Goal: Complete application form

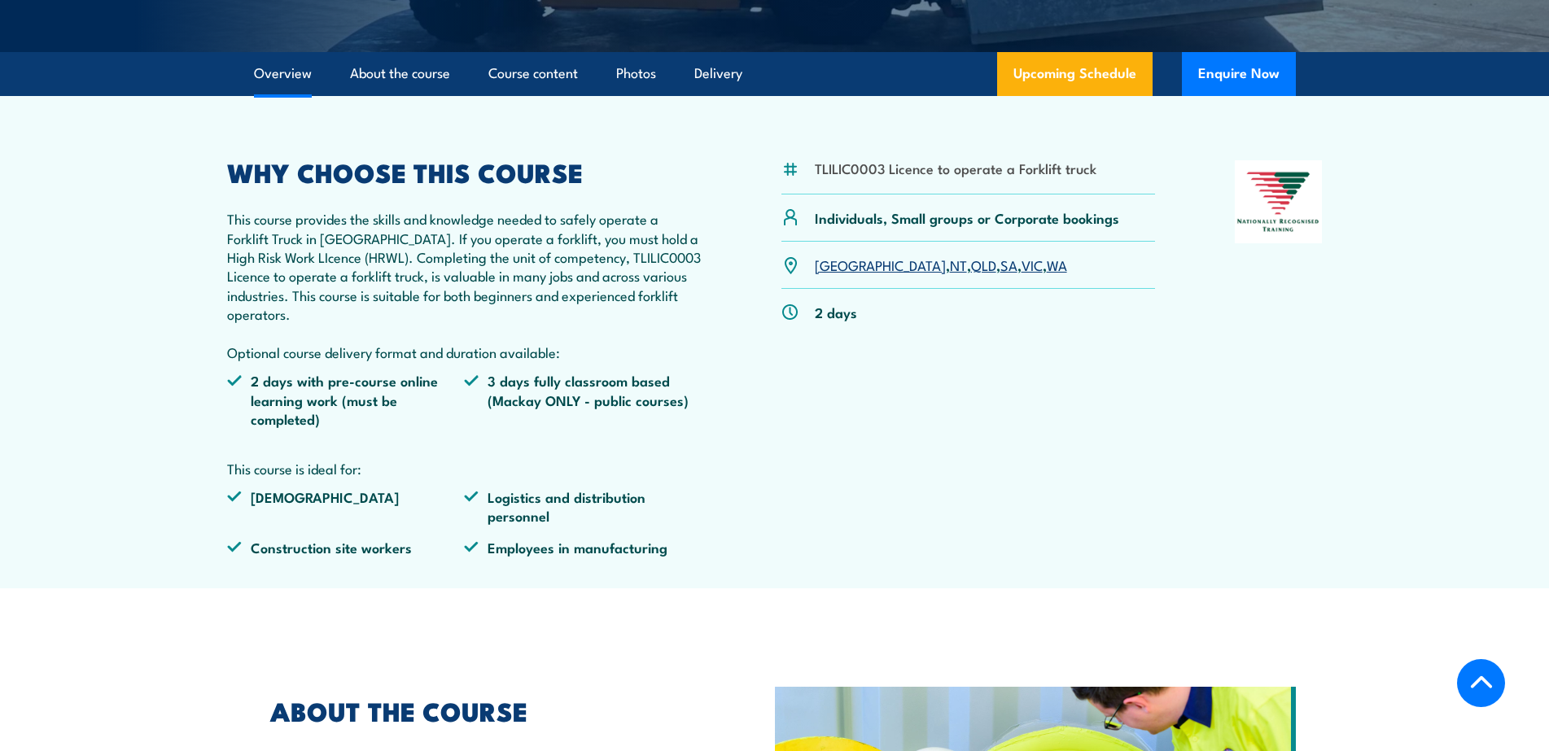
scroll to position [489, 0]
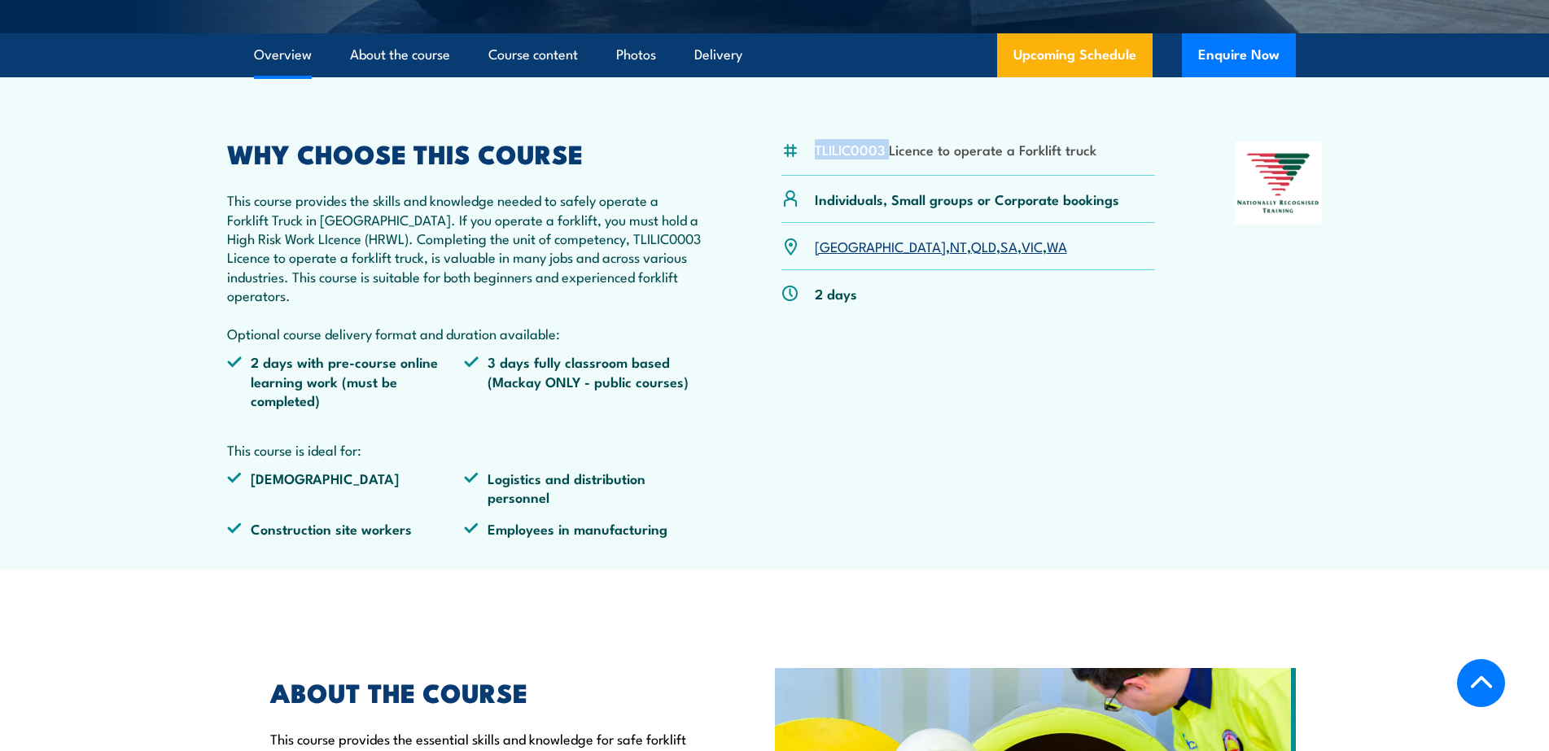
drag, startPoint x: 817, startPoint y: 149, endPoint x: 888, endPoint y: 152, distance: 71.7
click at [888, 152] on li "TLILIC0003 Licence to operate a Forklift truck" at bounding box center [956, 149] width 282 height 19
copy li "TLILIC0003"
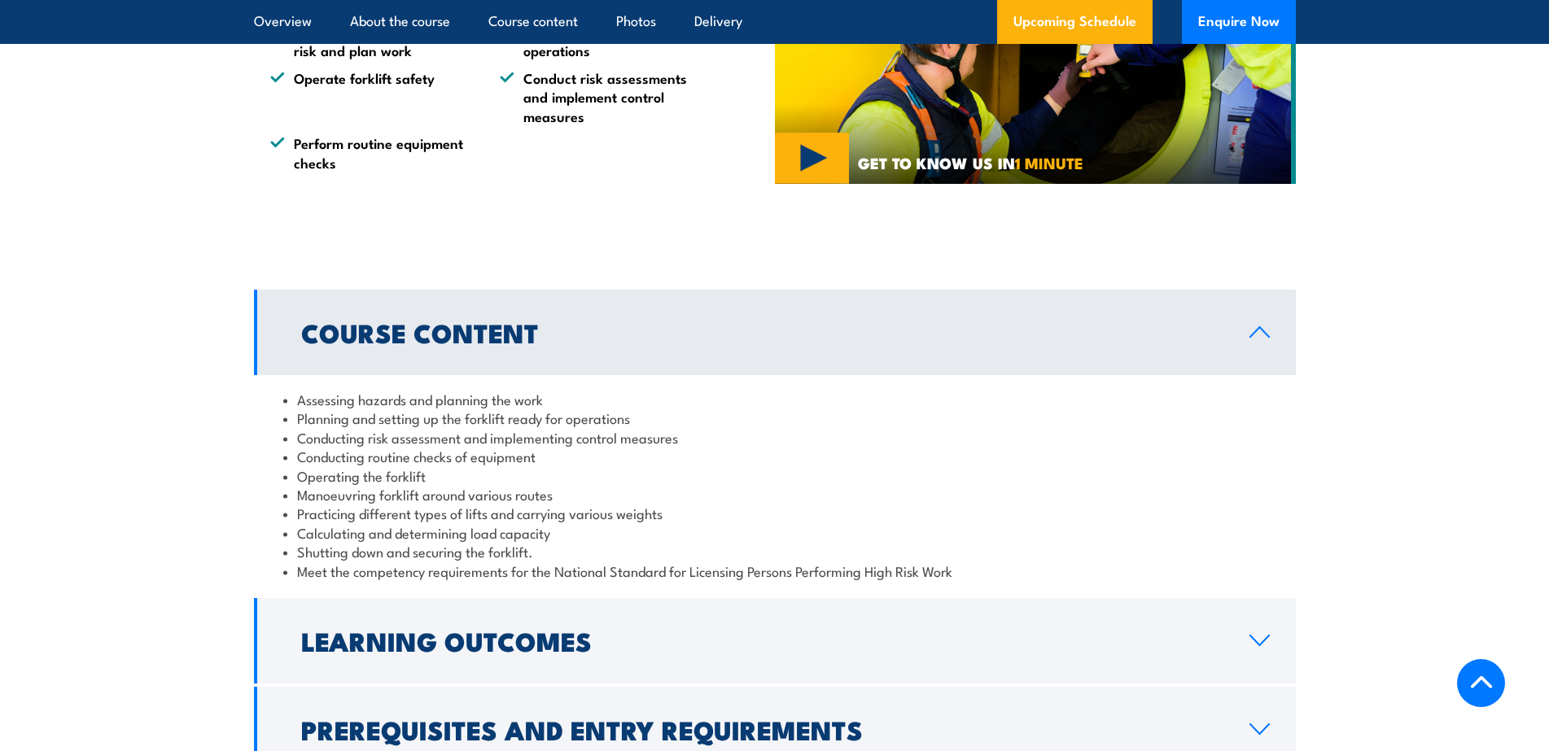
scroll to position [1303, 0]
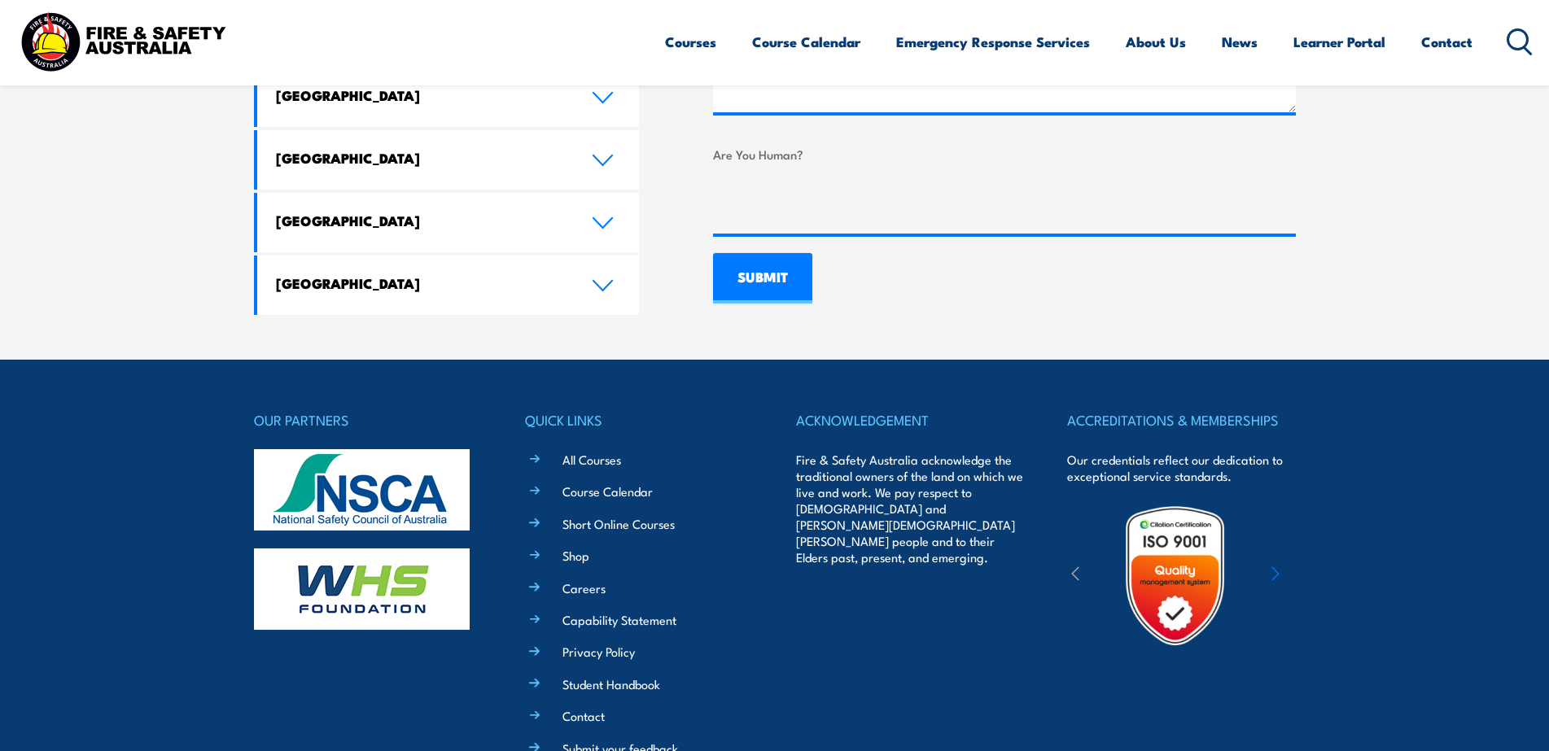
scroll to position [1288, 0]
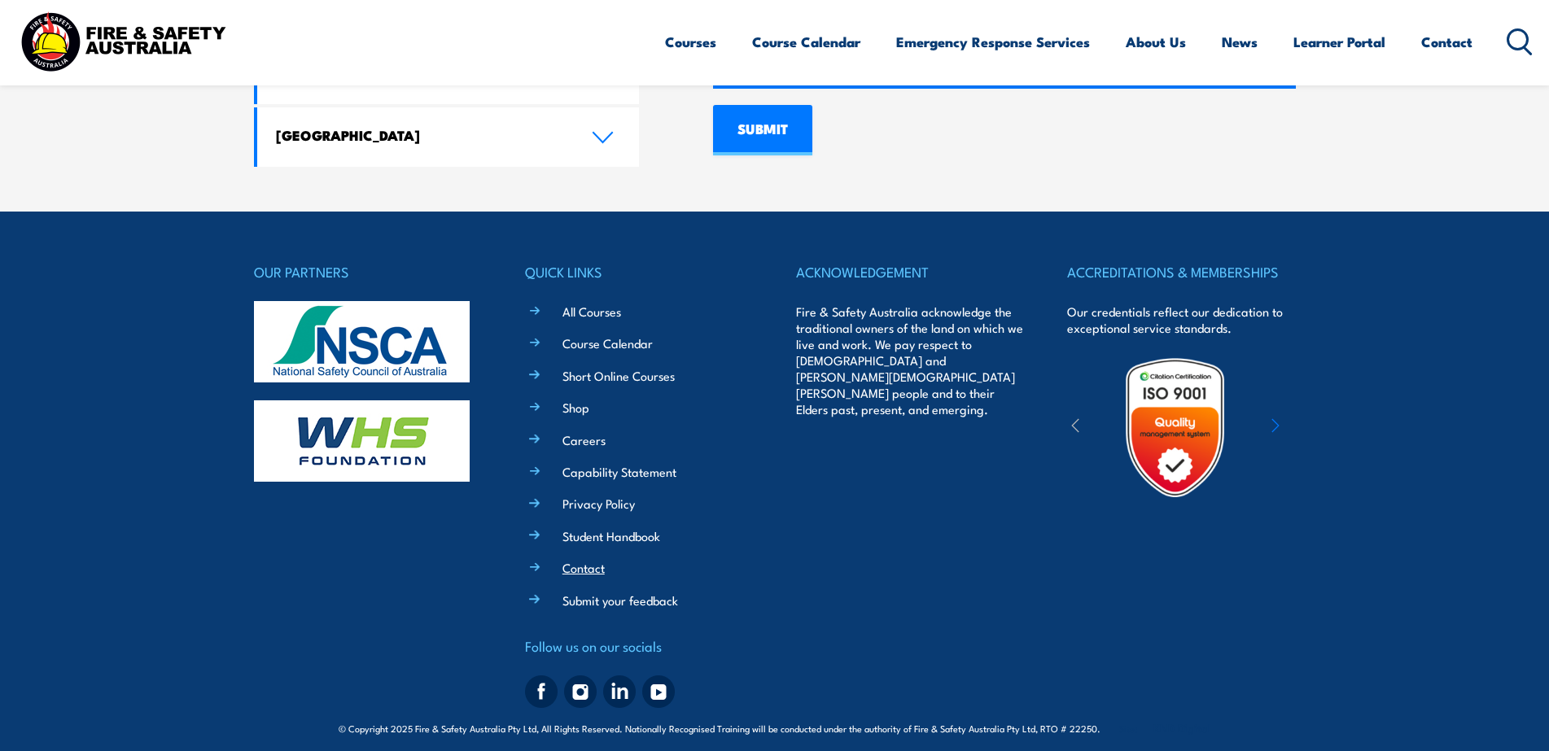
click at [572, 559] on link "Contact" at bounding box center [584, 567] width 42 height 17
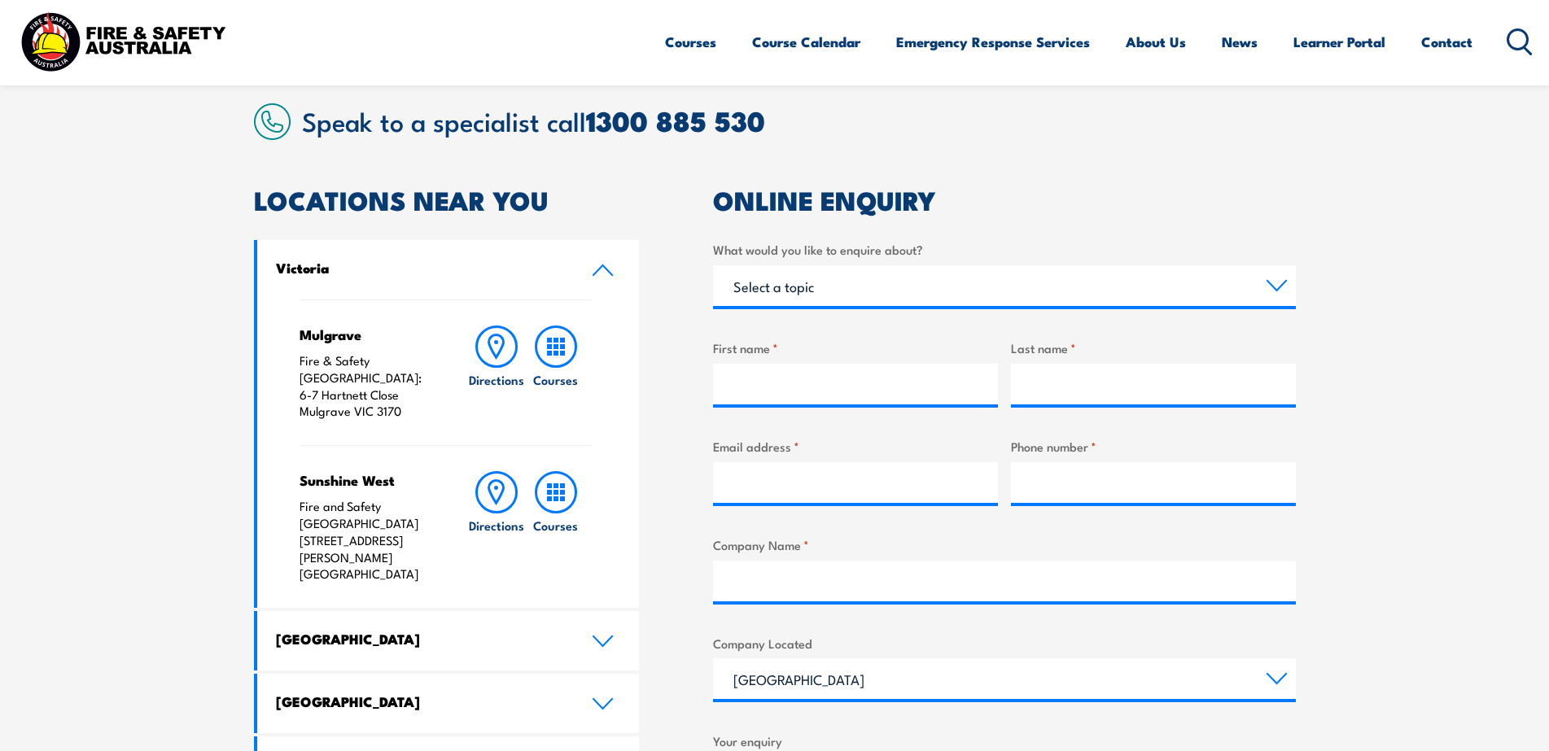
scroll to position [489, 0]
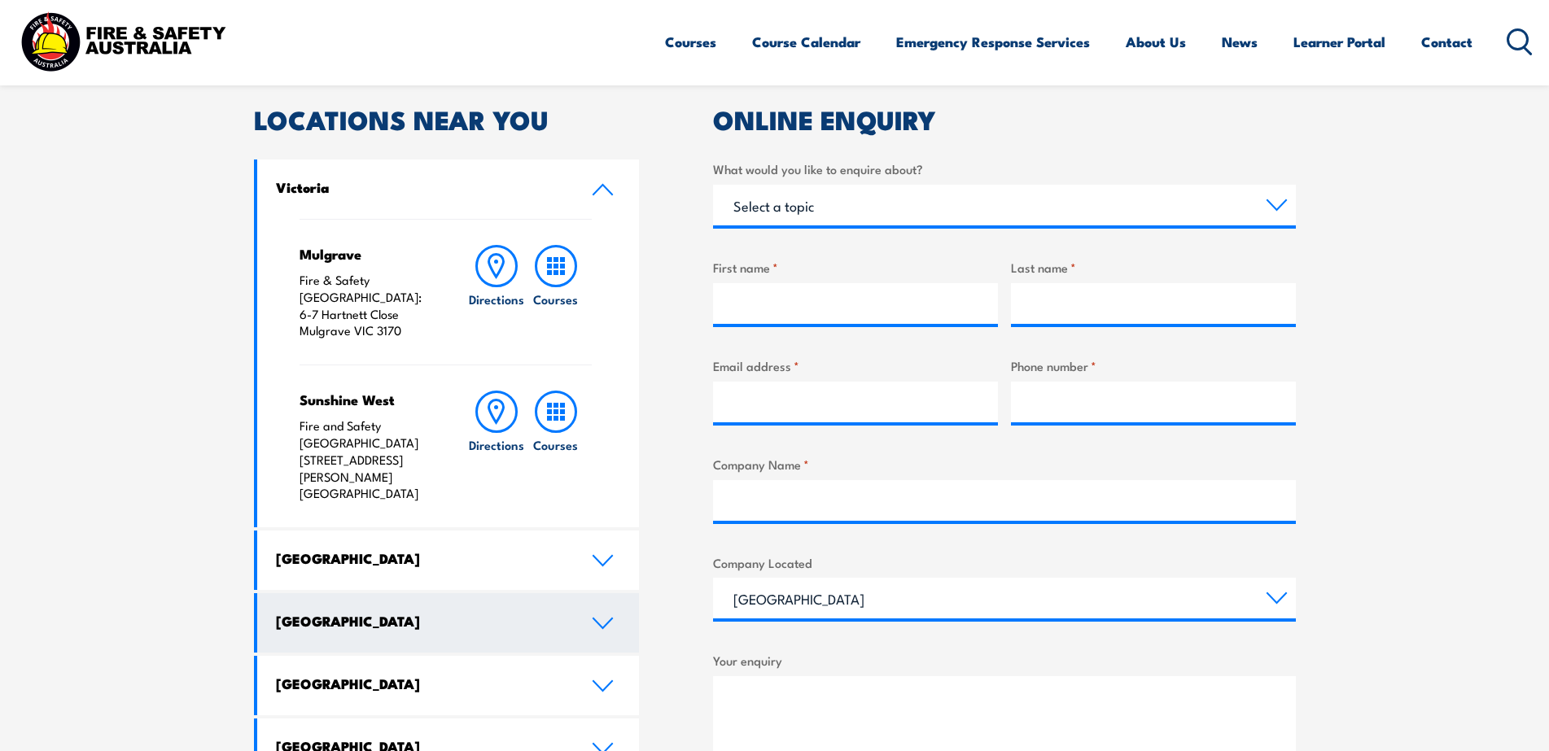
click at [596, 594] on link "[GEOGRAPHIC_DATA]" at bounding box center [448, 623] width 383 height 59
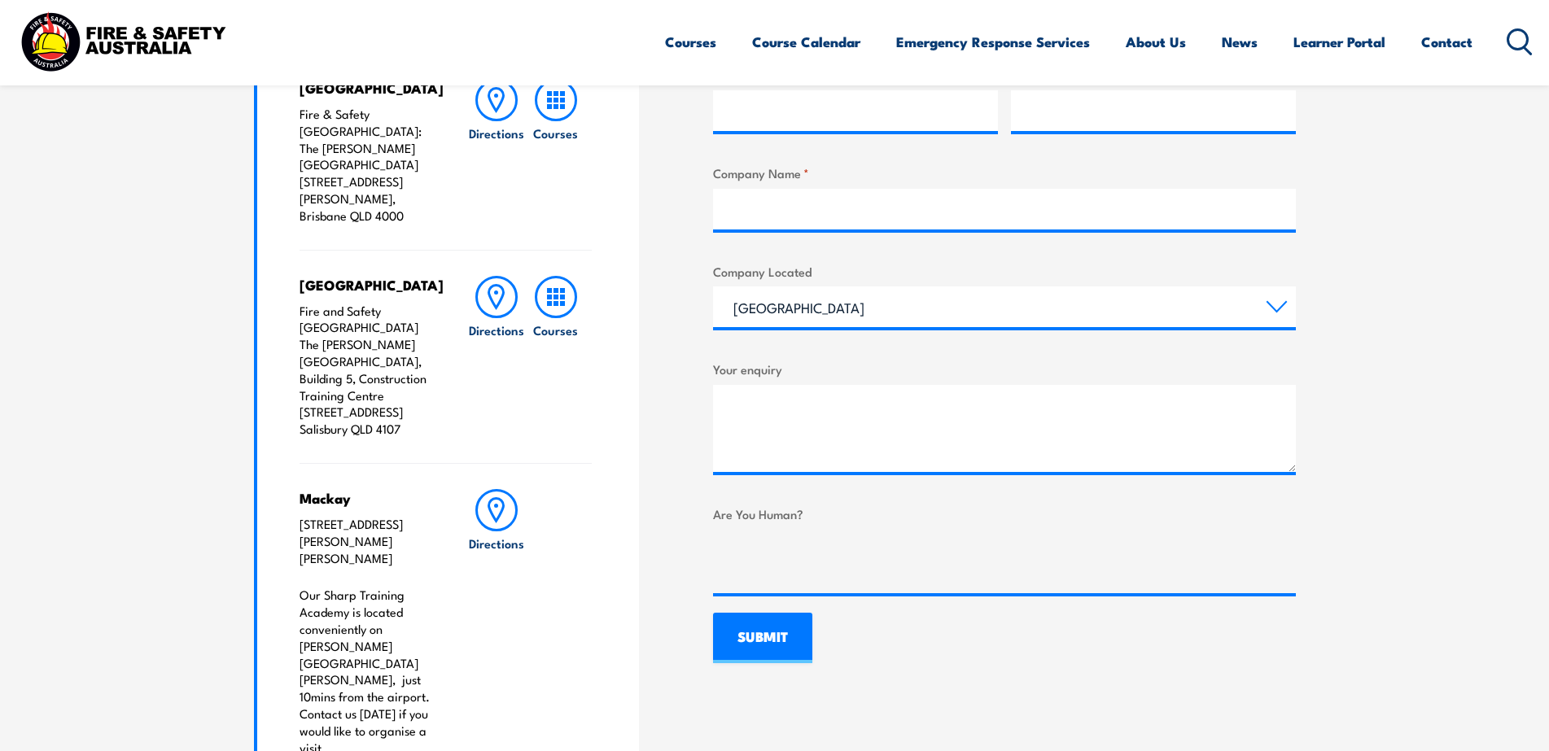
scroll to position [651, 0]
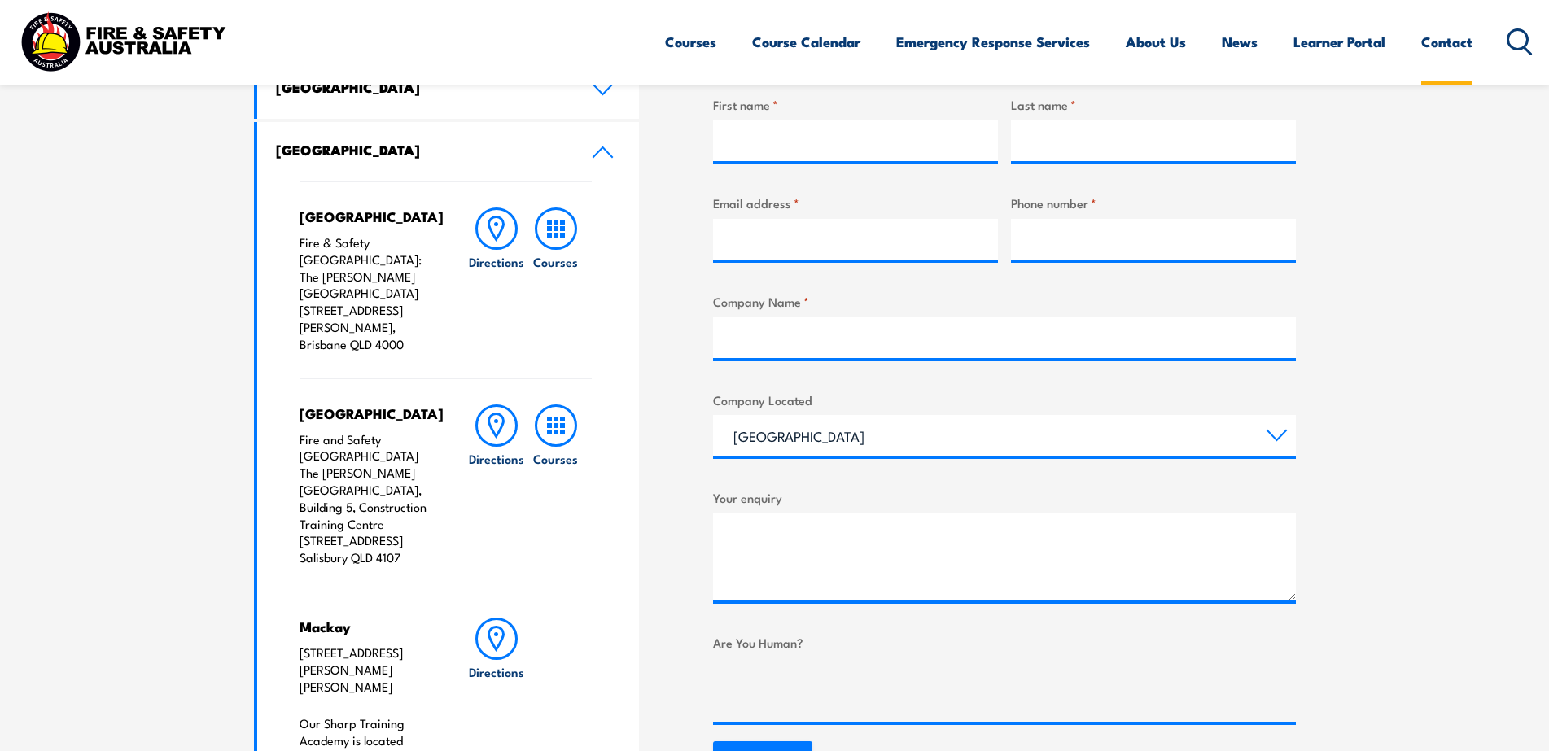
click at [1449, 44] on link "Contact" at bounding box center [1447, 41] width 51 height 43
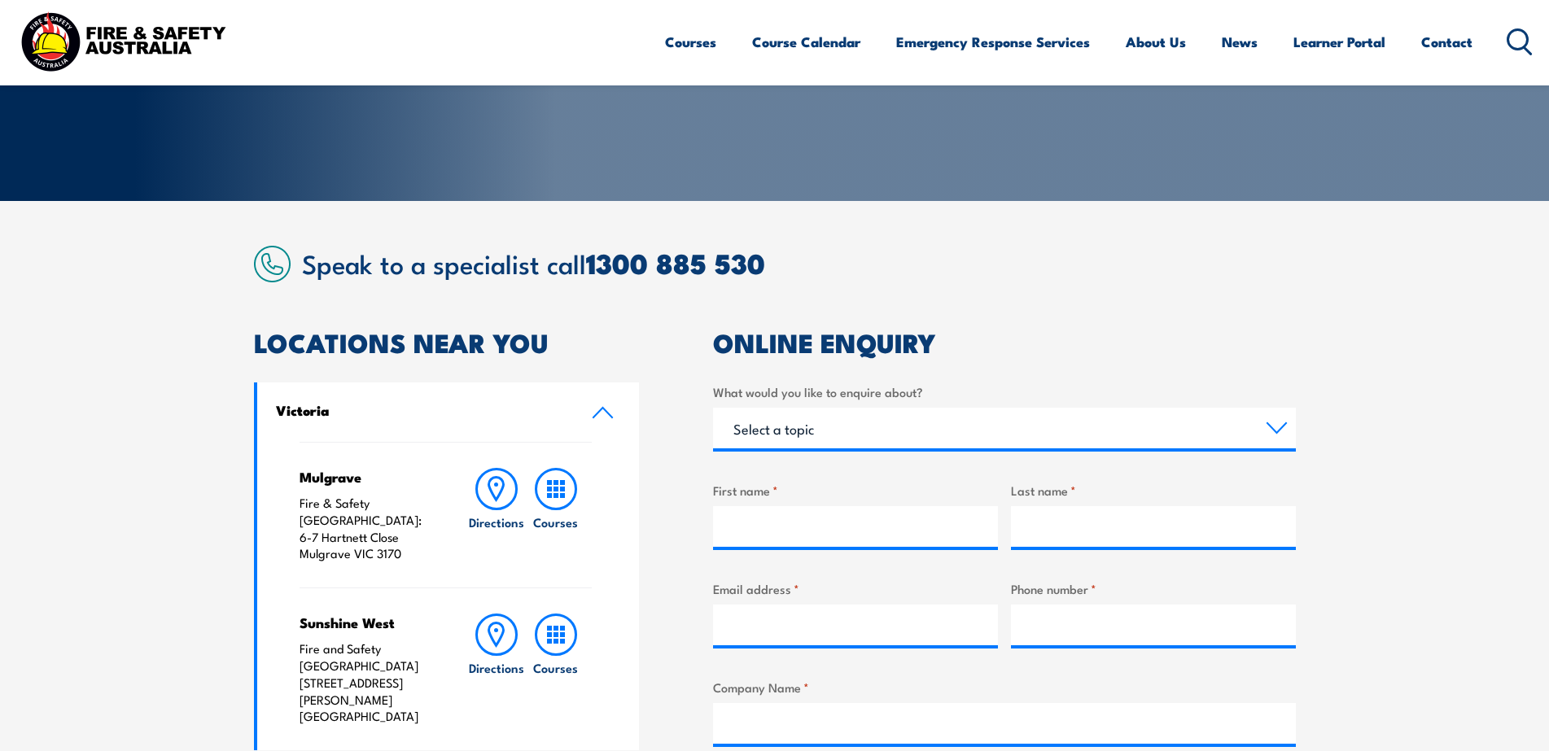
scroll to position [326, 0]
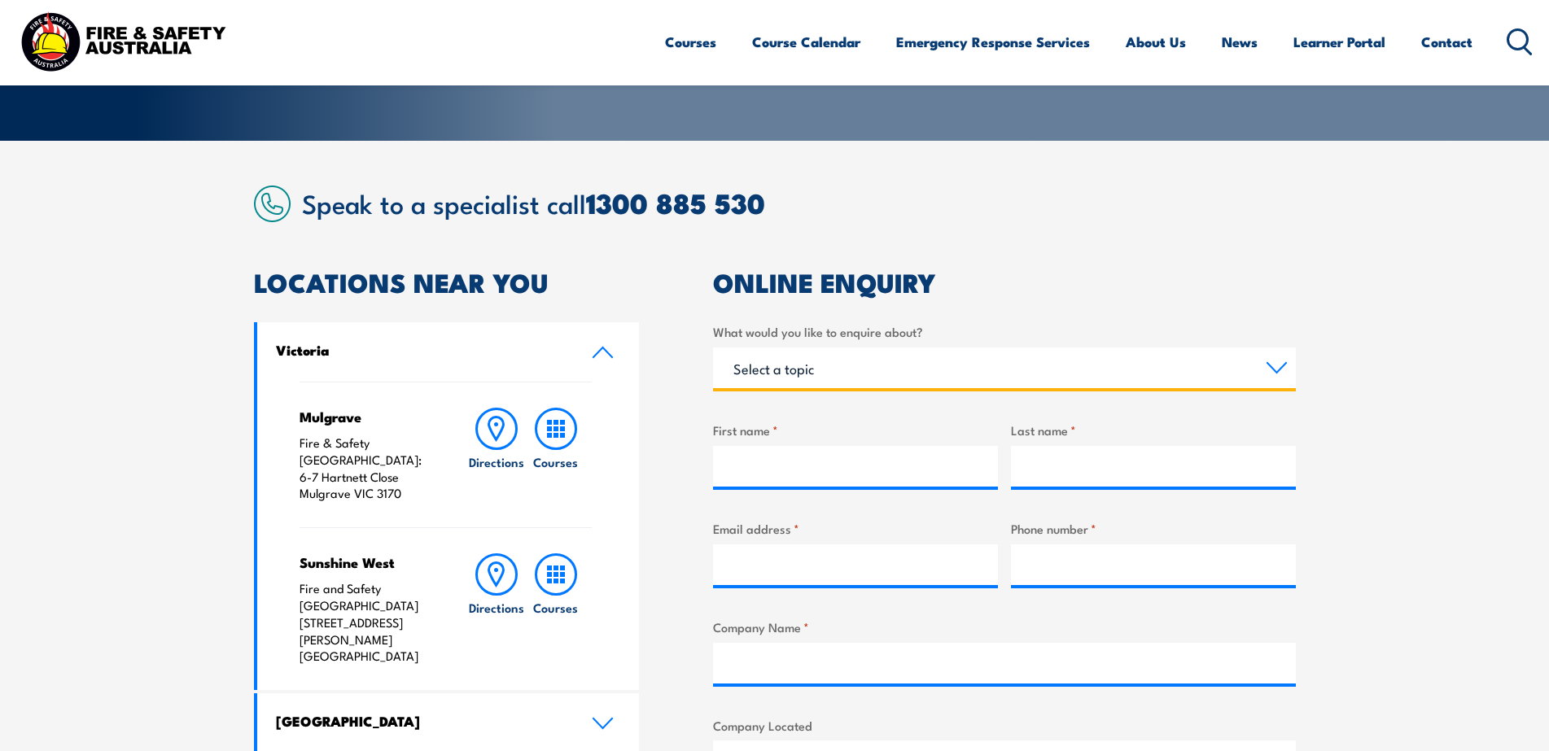
click at [856, 352] on select "Select a topic Training Emergency Response Services General Enquiry" at bounding box center [1004, 368] width 583 height 41
select select "Training"
click at [713, 348] on select "Select a topic Training Emergency Response Services General Enquiry" at bounding box center [1004, 368] width 583 height 41
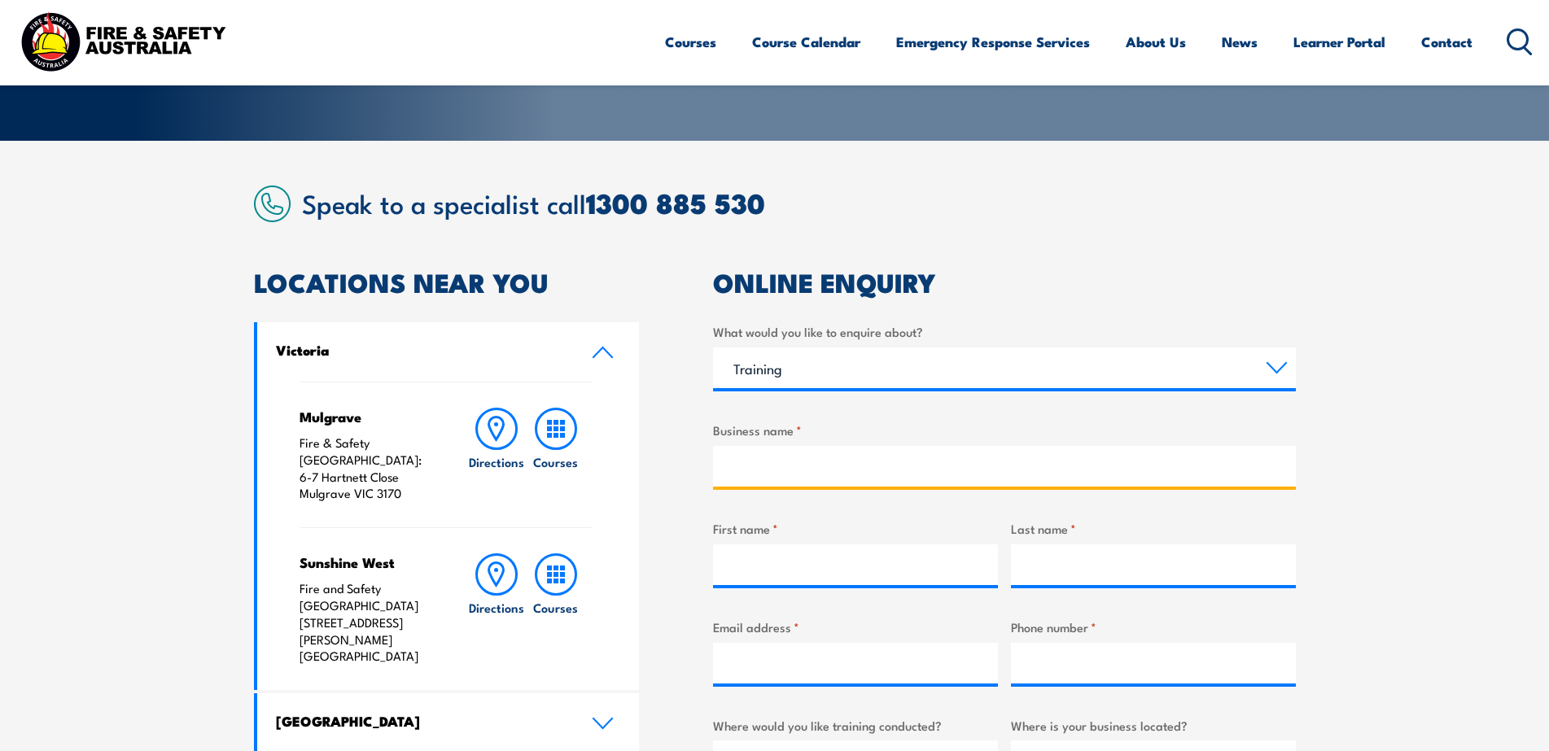
click at [800, 466] on input "Business name *" at bounding box center [1004, 466] width 583 height 41
type input "Young Guns Container Crew"
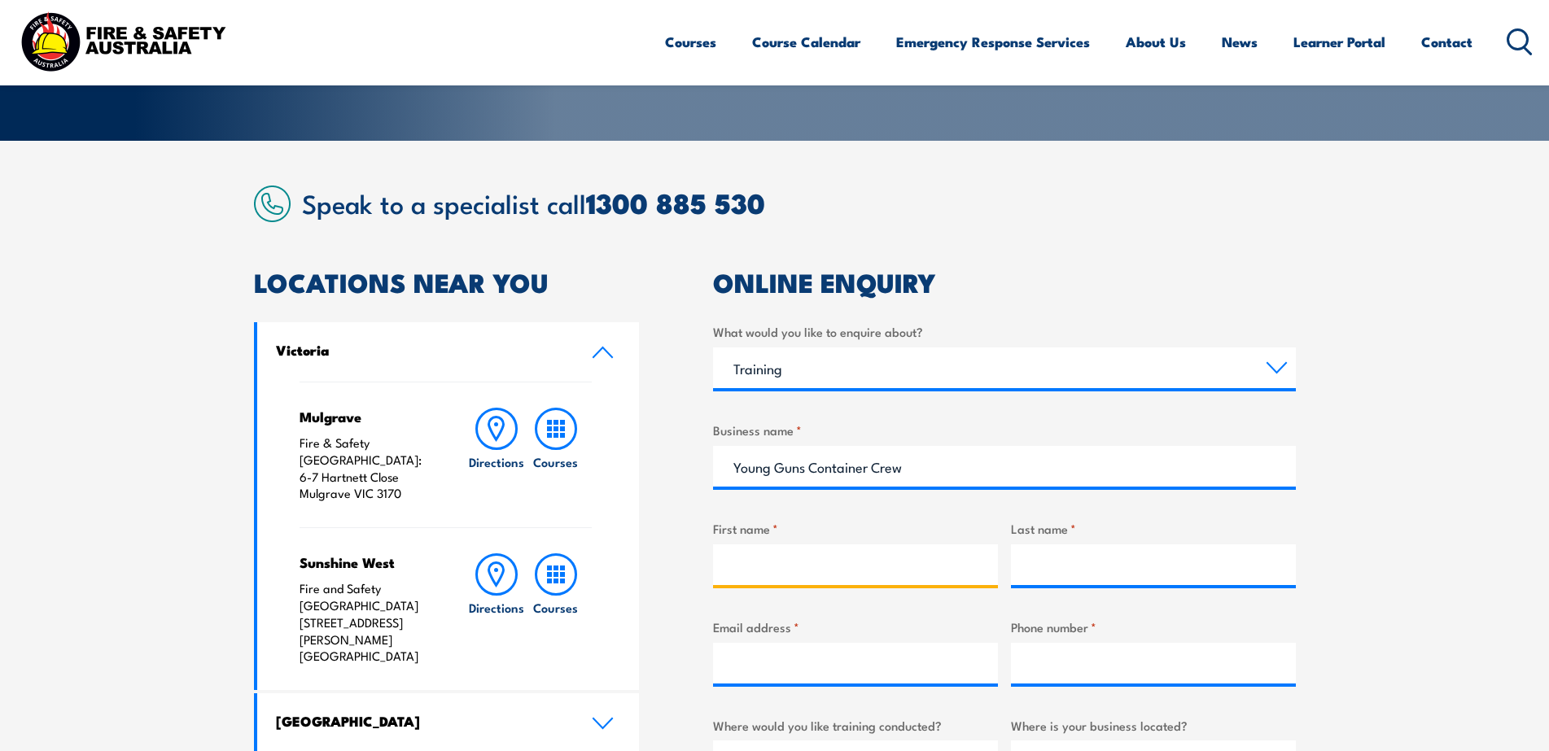
type input "Devan"
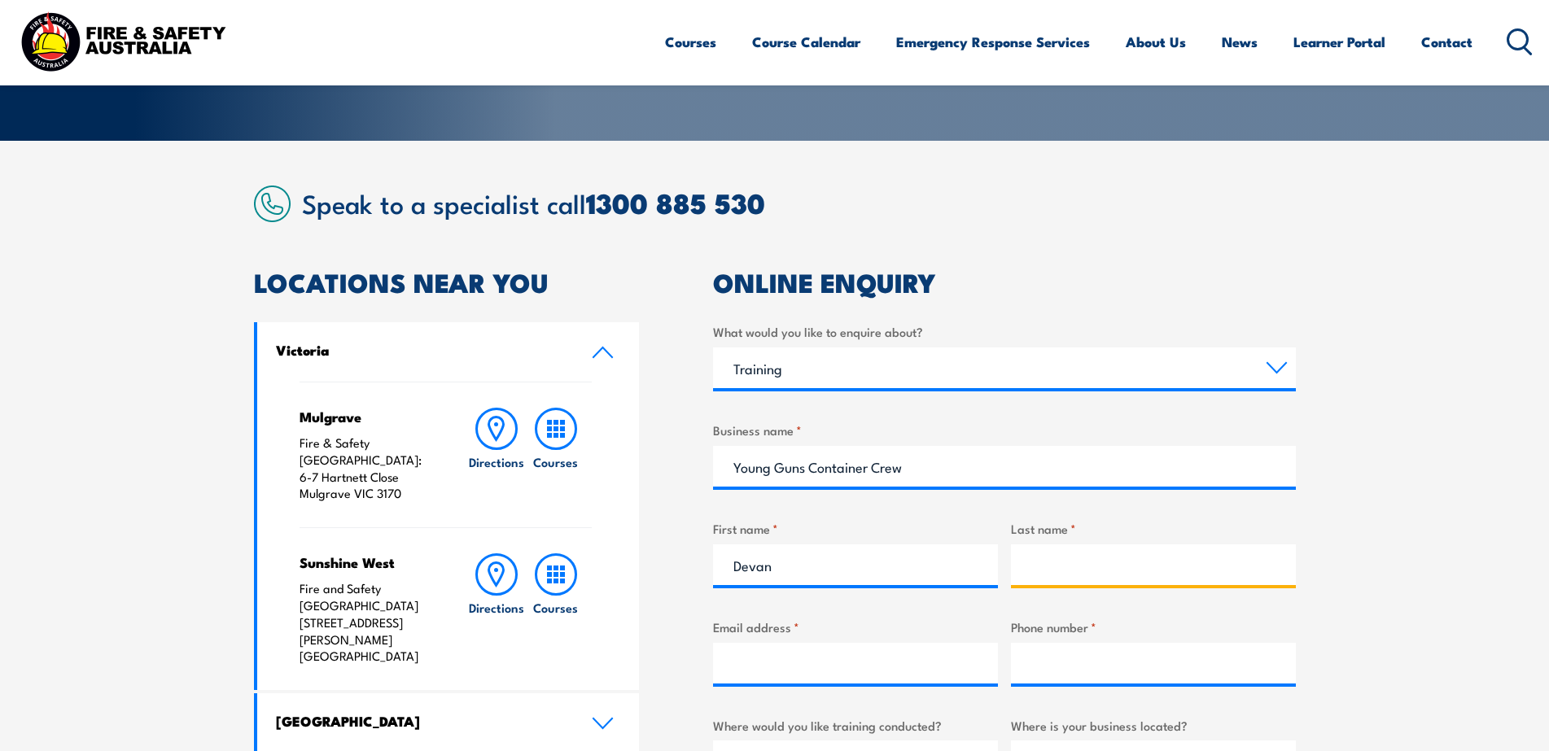
type input "Pasi"
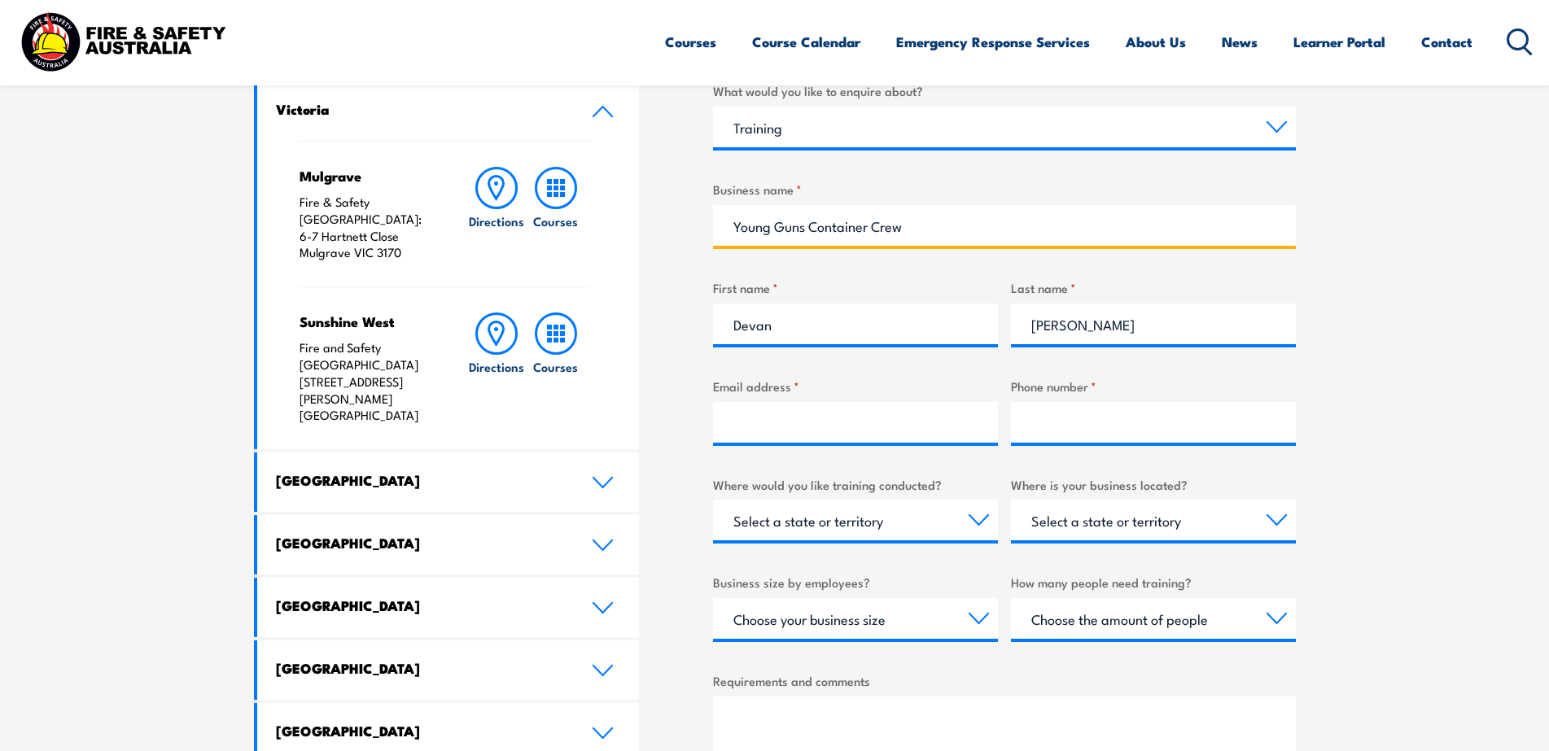
scroll to position [570, 0]
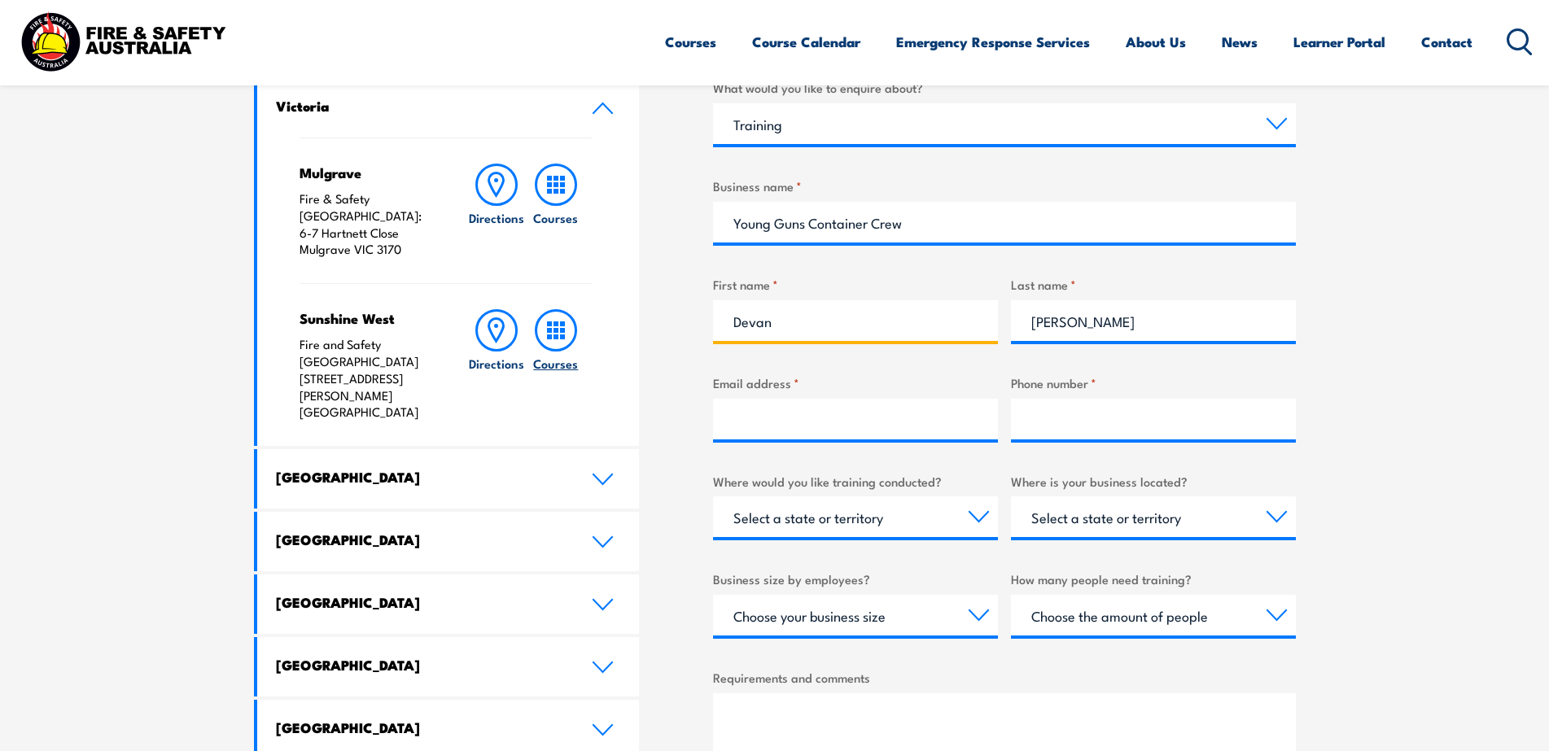
drag, startPoint x: 810, startPoint y: 323, endPoint x: 564, endPoint y: 318, distance: 246.0
click at [564, 318] on div "LOCATIONS NEAR YOU Victoria Mulgrave Fire & Safety Australia: 6-7 Hartnett Clos…" at bounding box center [775, 499] width 1042 height 946
type input "Grace"
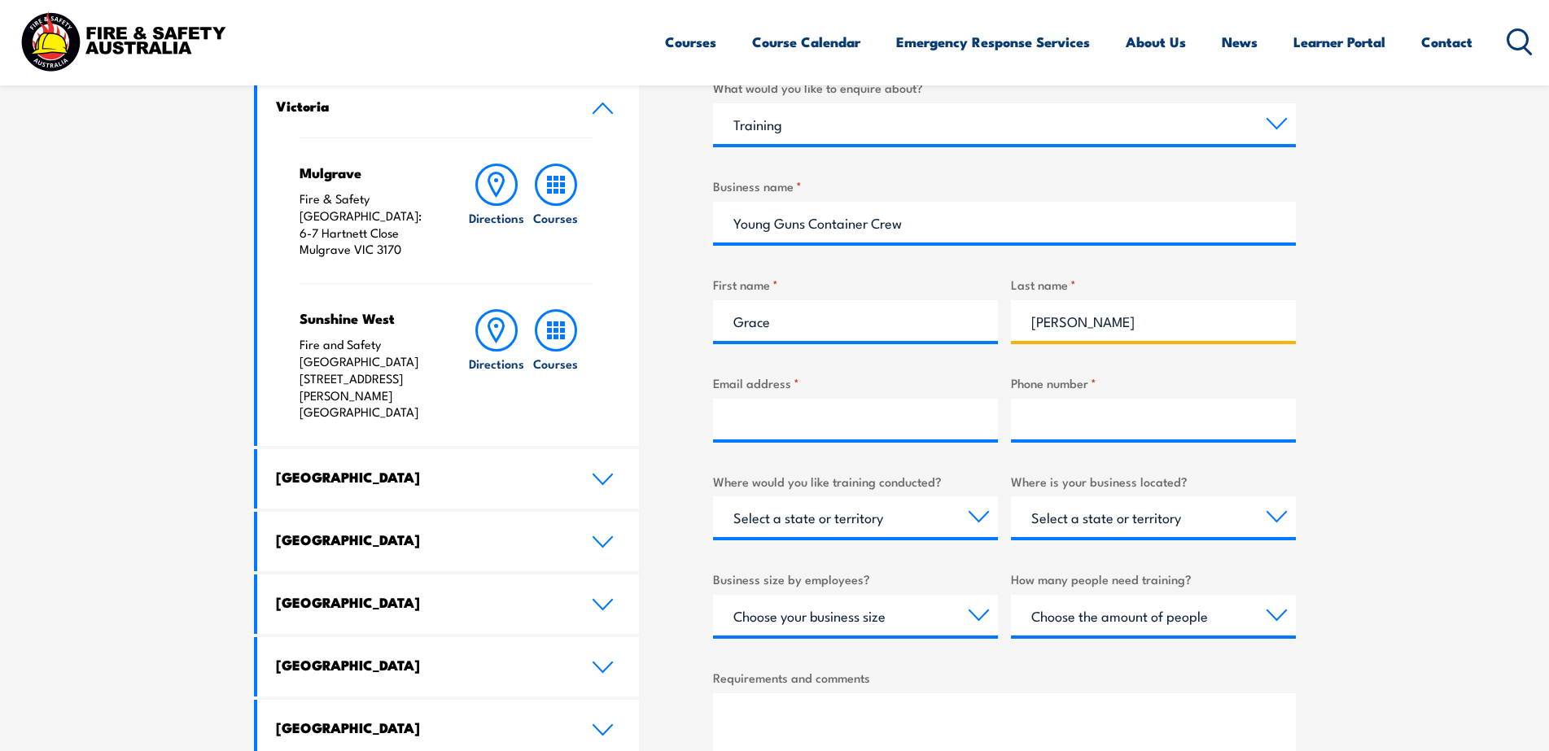
click at [1062, 331] on input "Pasi" at bounding box center [1153, 320] width 285 height 41
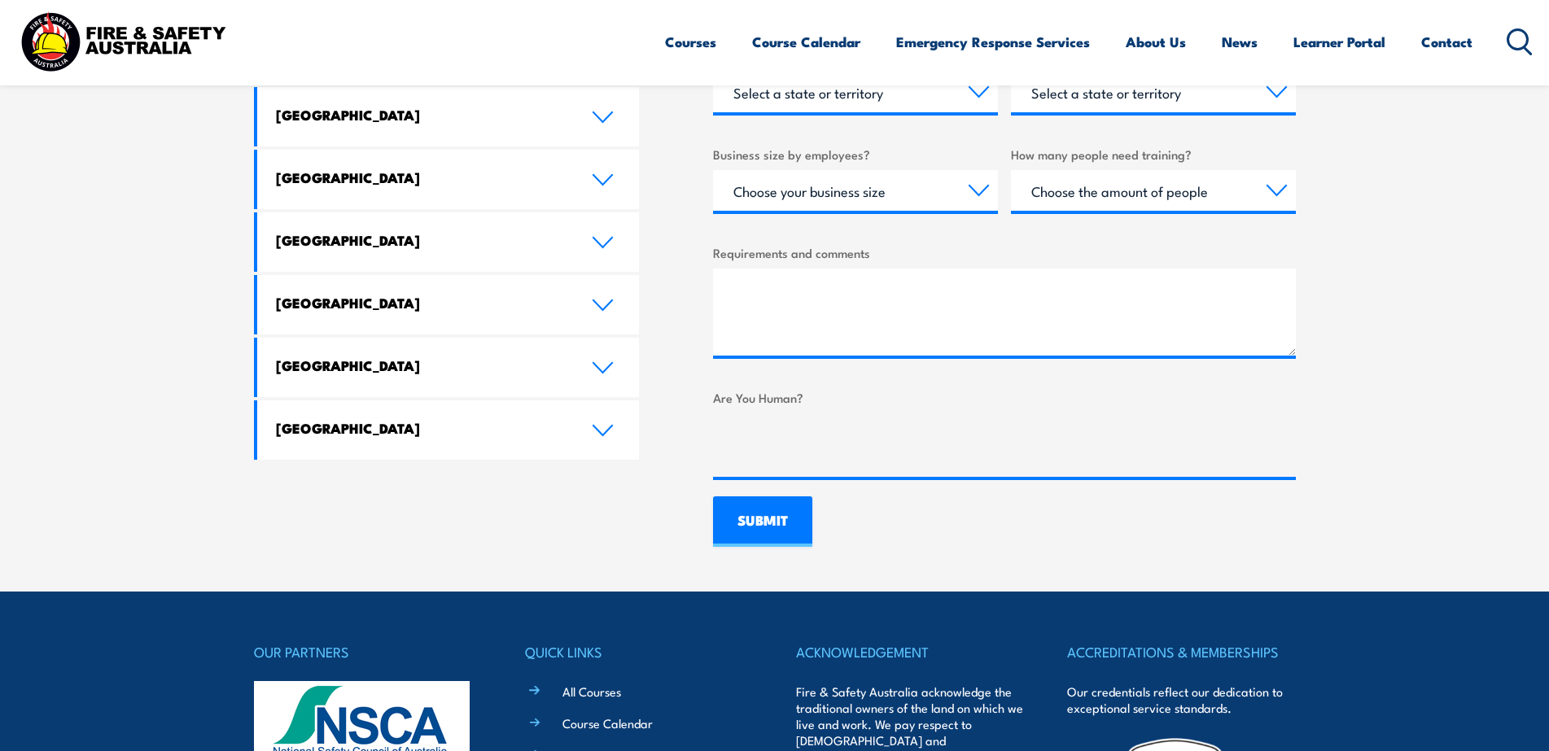
scroll to position [1140, 0]
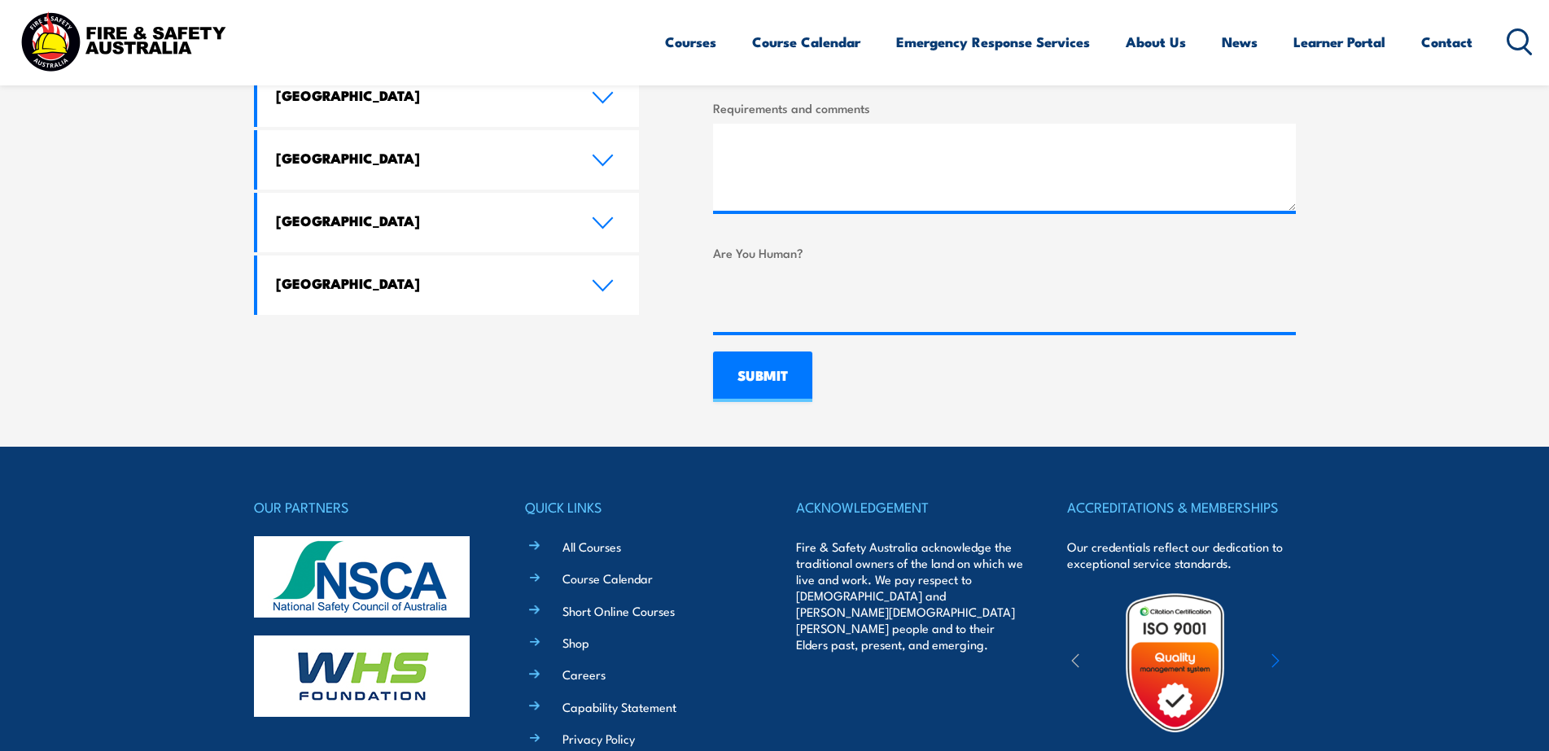
type input "Rae"
